Goal: Task Accomplishment & Management: Manage account settings

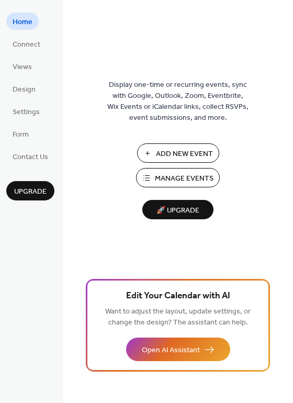
click at [194, 179] on span "Manage Events" at bounding box center [184, 178] width 59 height 11
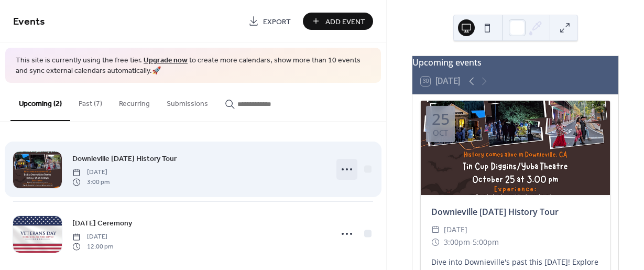
click at [342, 169] on icon at bounding box center [346, 169] width 17 height 17
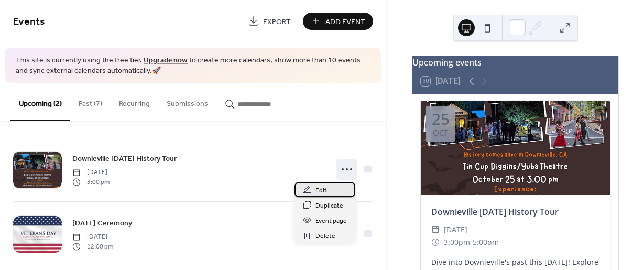
click at [316, 186] on span "Edit" at bounding box center [321, 190] width 12 height 11
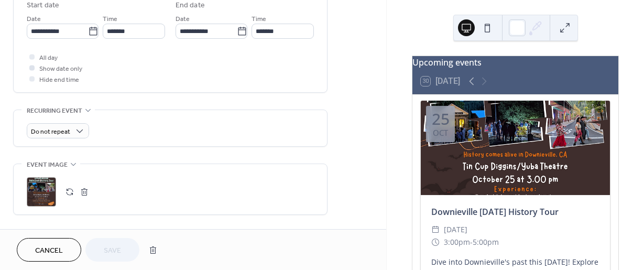
scroll to position [367, 0]
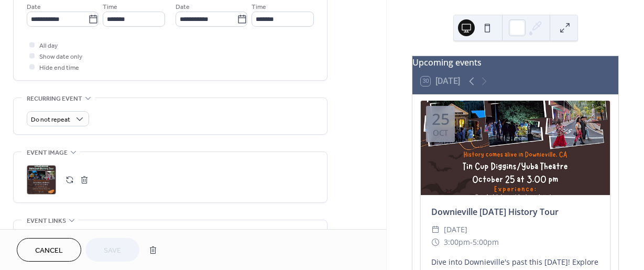
click at [43, 180] on div ";" at bounding box center [41, 179] width 29 height 29
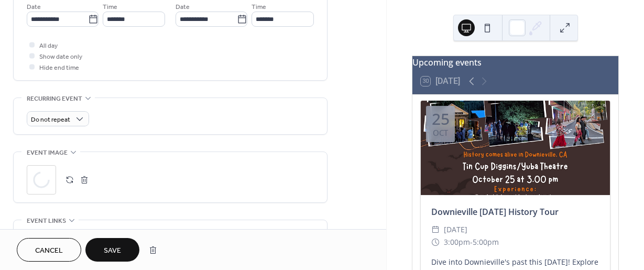
click at [124, 251] on button "Save" at bounding box center [112, 250] width 54 height 24
